Goal: Task Accomplishment & Management: Use online tool/utility

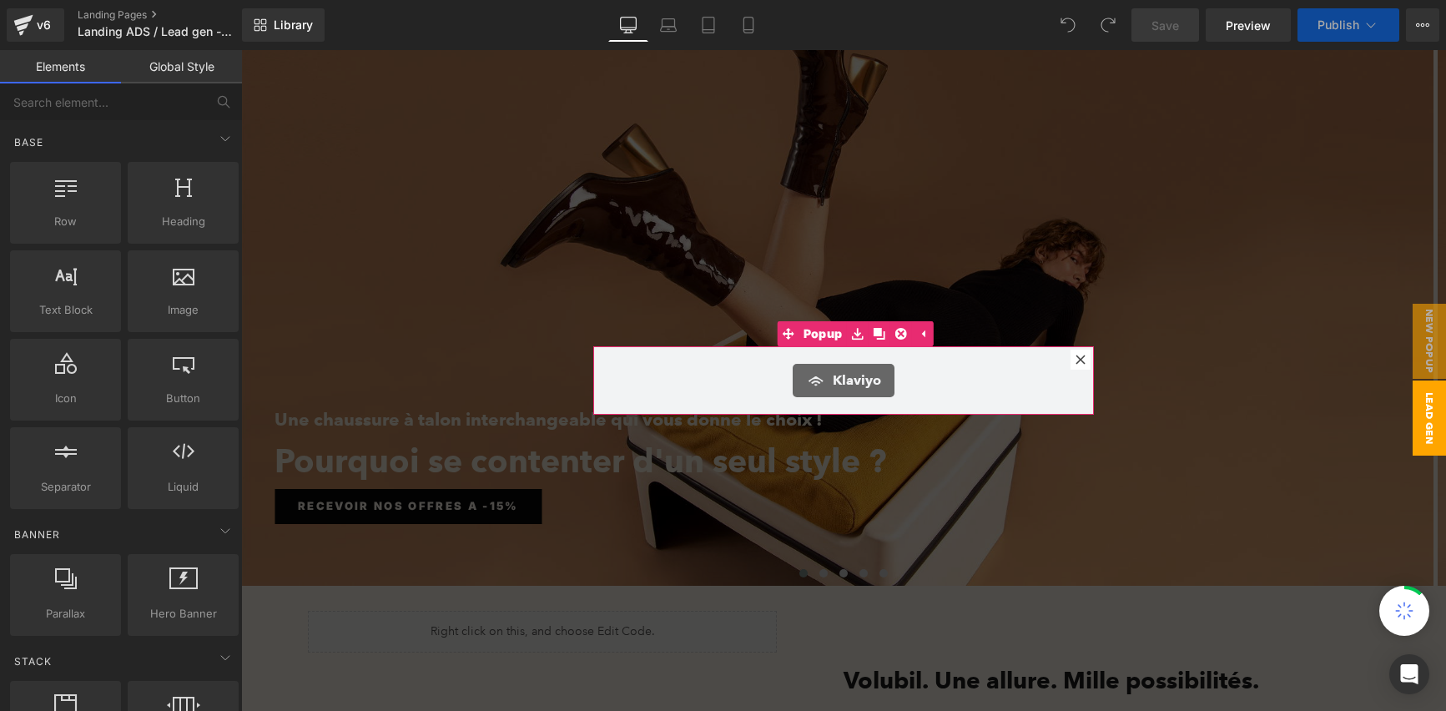
click at [1076, 361] on icon at bounding box center [1079, 359] width 9 height 9
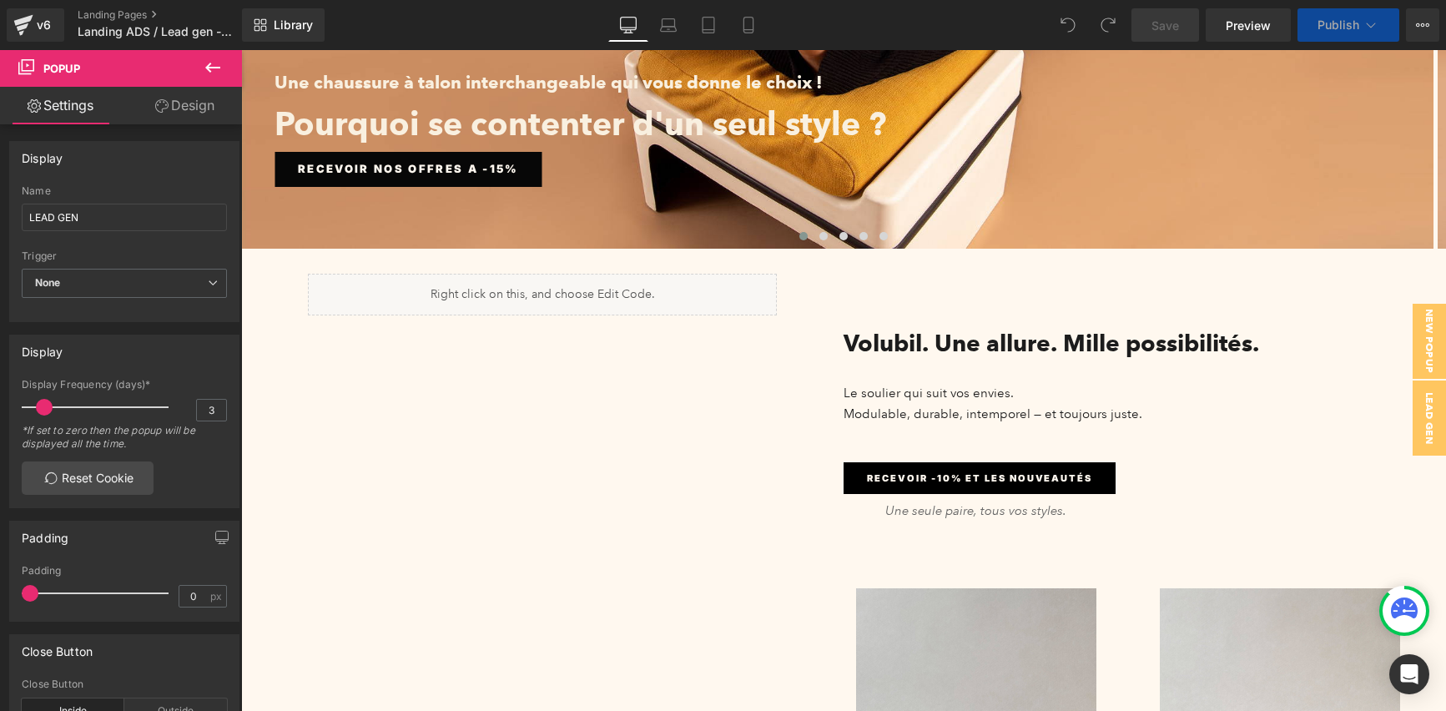
scroll to position [338, 0]
click at [1244, 28] on span "Preview" at bounding box center [1247, 26] width 45 height 18
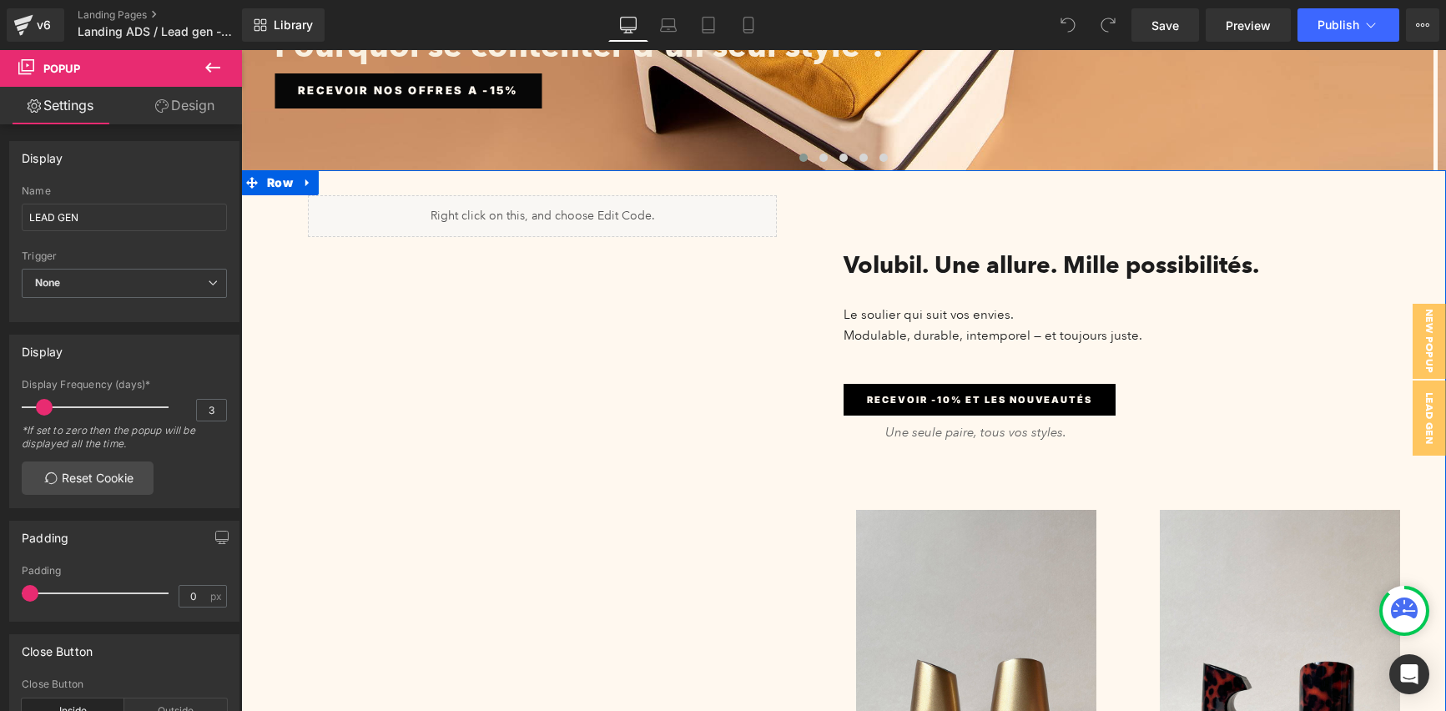
scroll to position [419, 0]
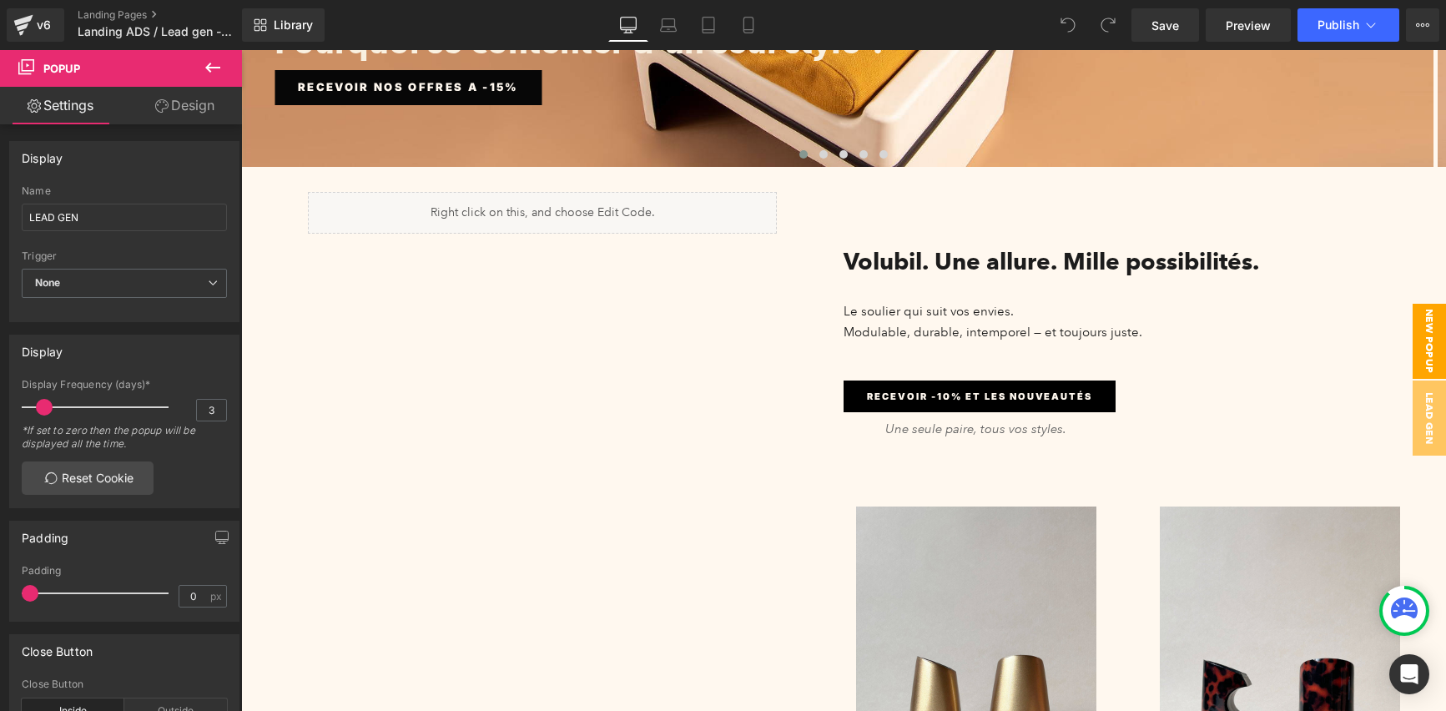
click at [1414, 336] on span "New Popup" at bounding box center [1428, 341] width 33 height 75
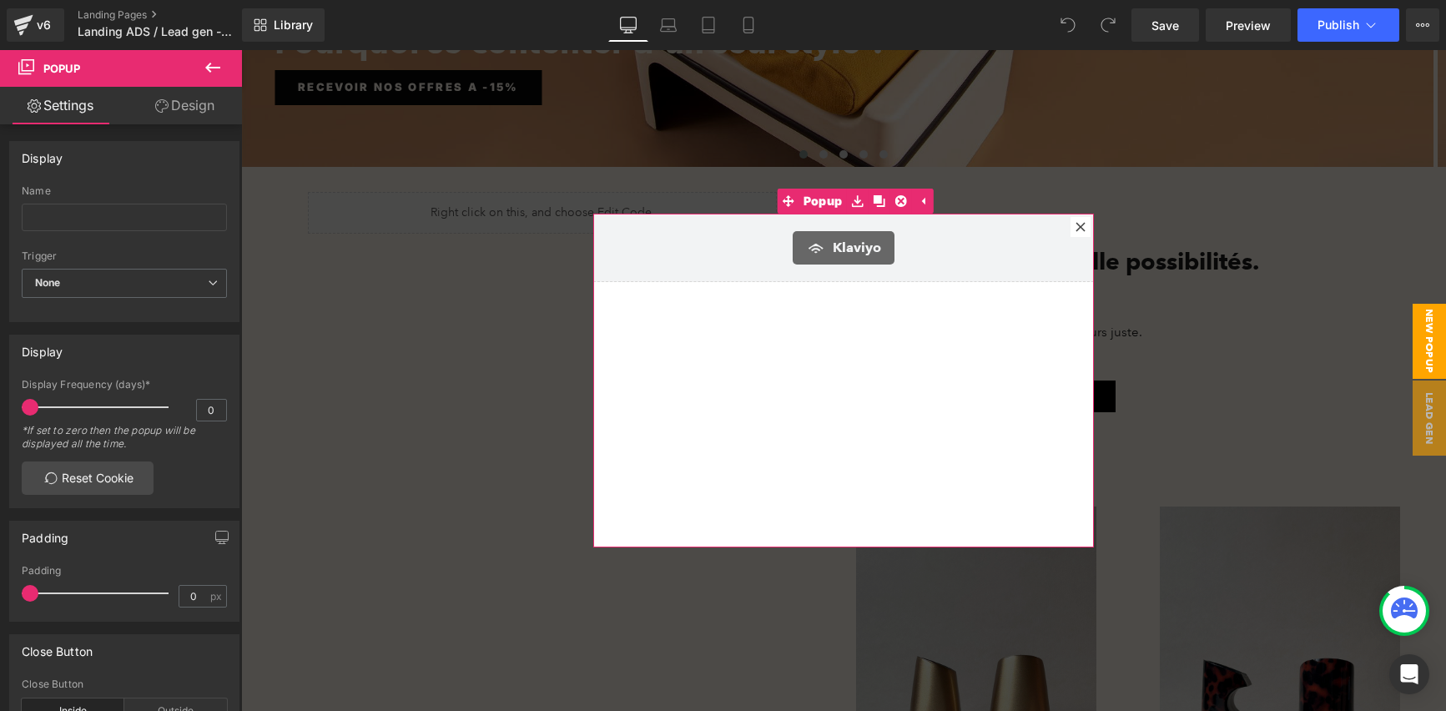
click at [1075, 229] on icon at bounding box center [1080, 227] width 10 height 10
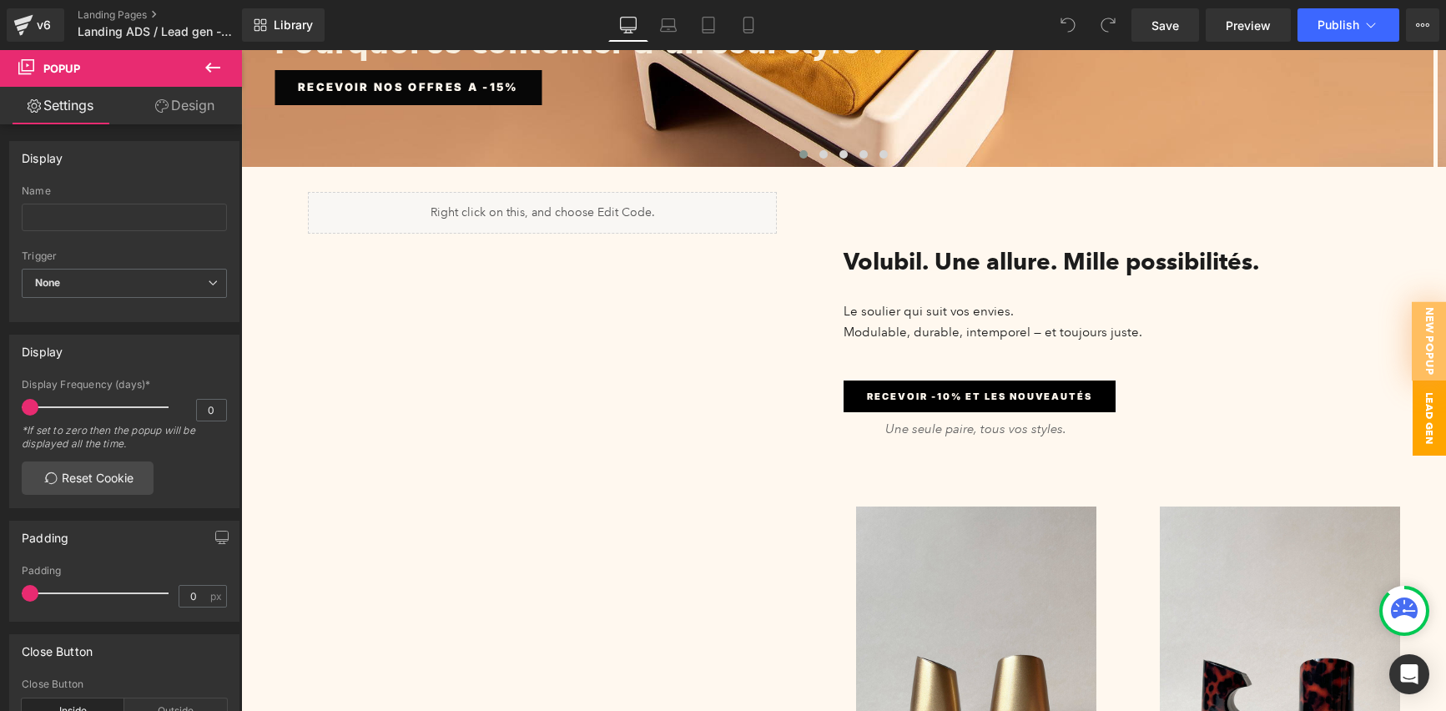
click at [1414, 404] on span "LEAD GEN" at bounding box center [1428, 417] width 33 height 75
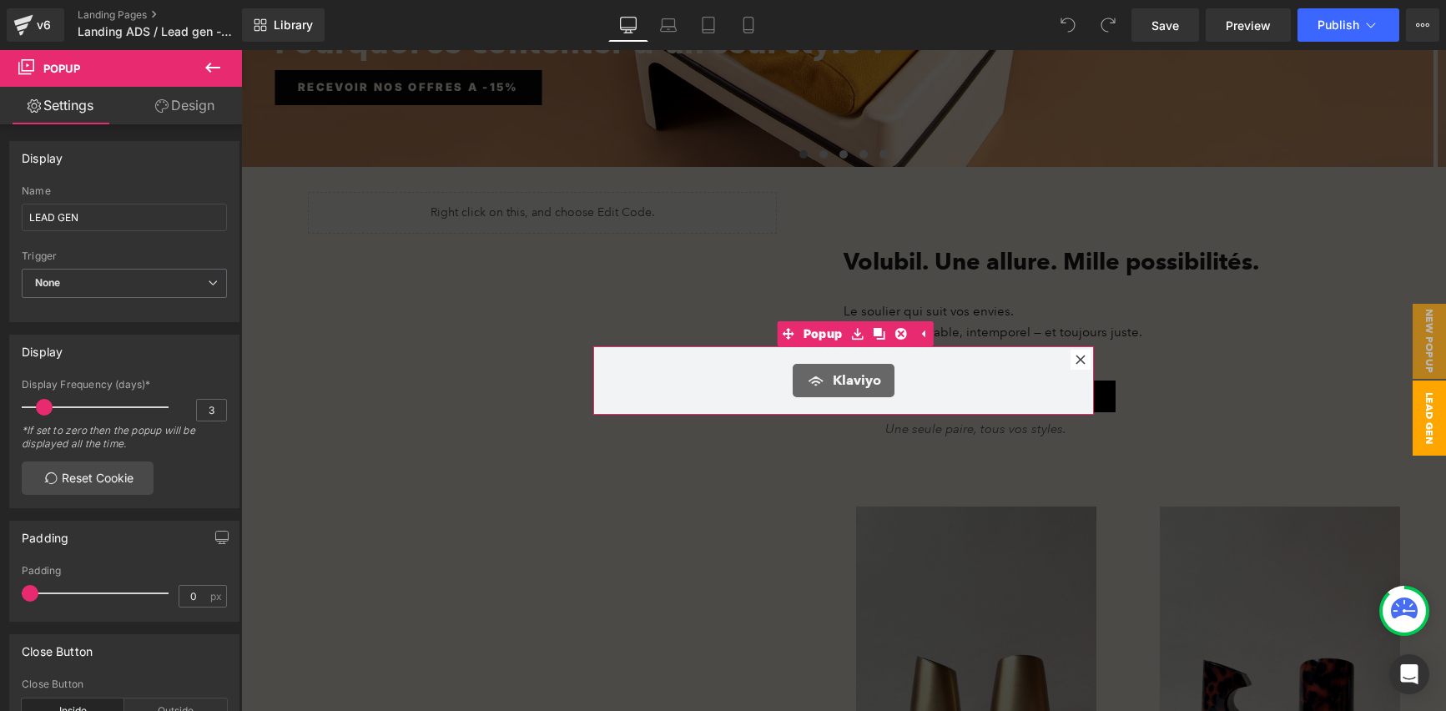
click at [1077, 355] on icon at bounding box center [1080, 360] width 10 height 10
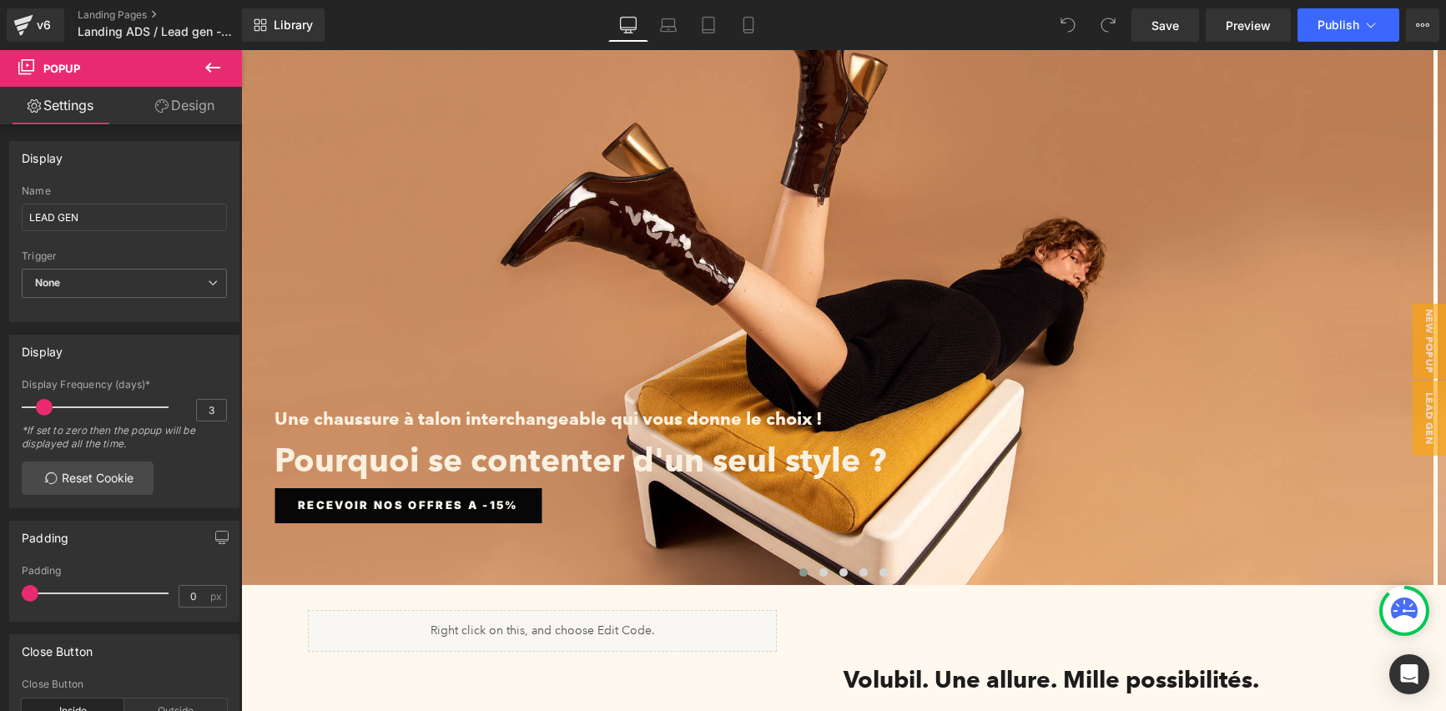
scroll to position [0, 0]
click at [1266, 25] on span "Preview" at bounding box center [1247, 26] width 45 height 18
click at [1423, 29] on icon at bounding box center [1422, 24] width 13 height 13
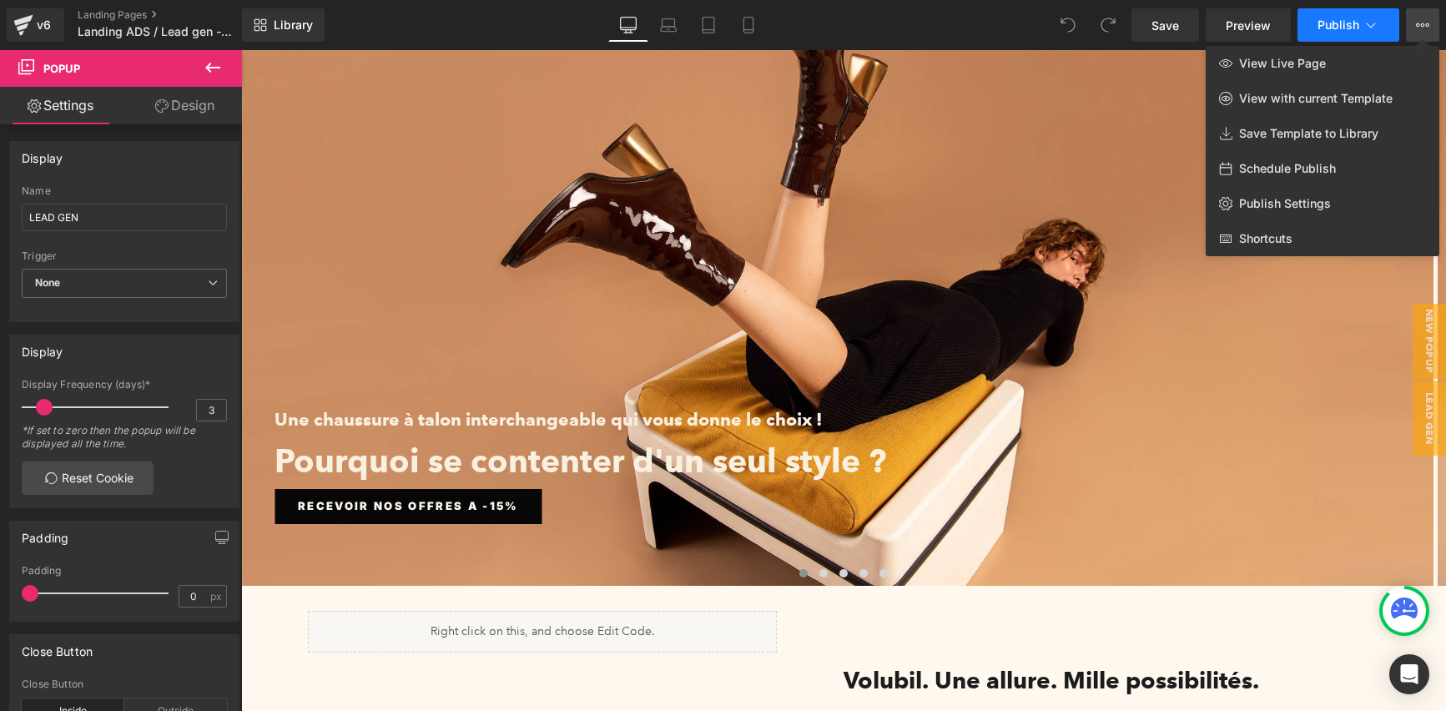
click at [1367, 25] on icon at bounding box center [1370, 25] width 17 height 17
click at [1315, 62] on span "View Live Page" at bounding box center [1282, 63] width 87 height 15
